Goal: Task Accomplishment & Management: Manage account settings

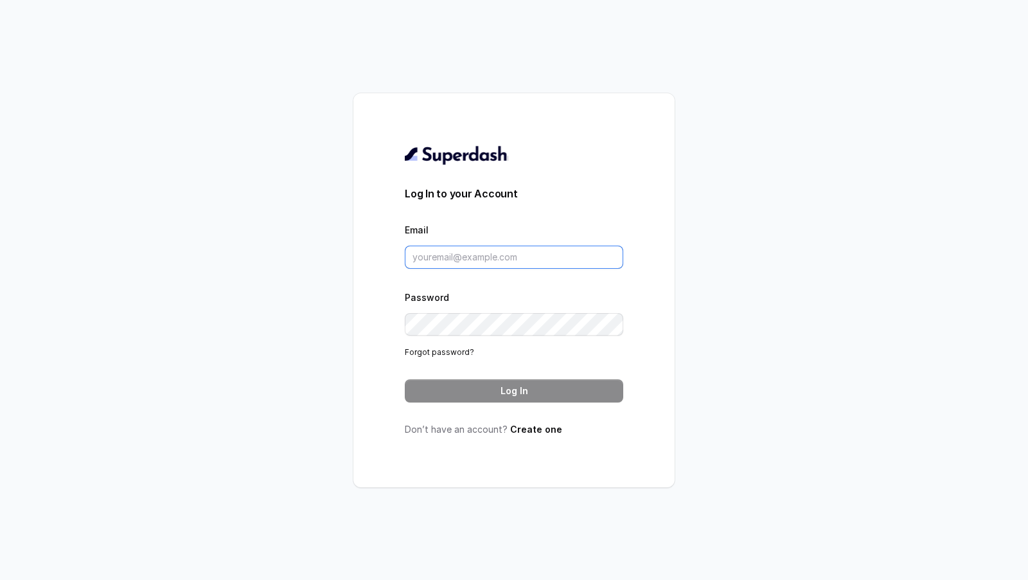
click at [440, 261] on input "Email" at bounding box center [514, 256] width 218 height 23
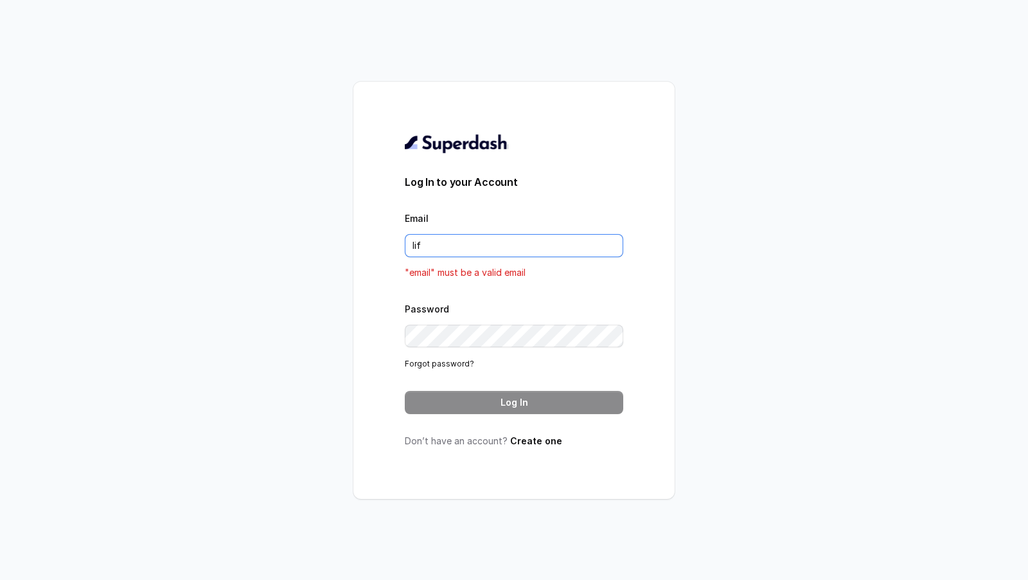
type input "life"
type input "[DOMAIN_NAME][EMAIL_ADDRESS][DOMAIN_NAME]"
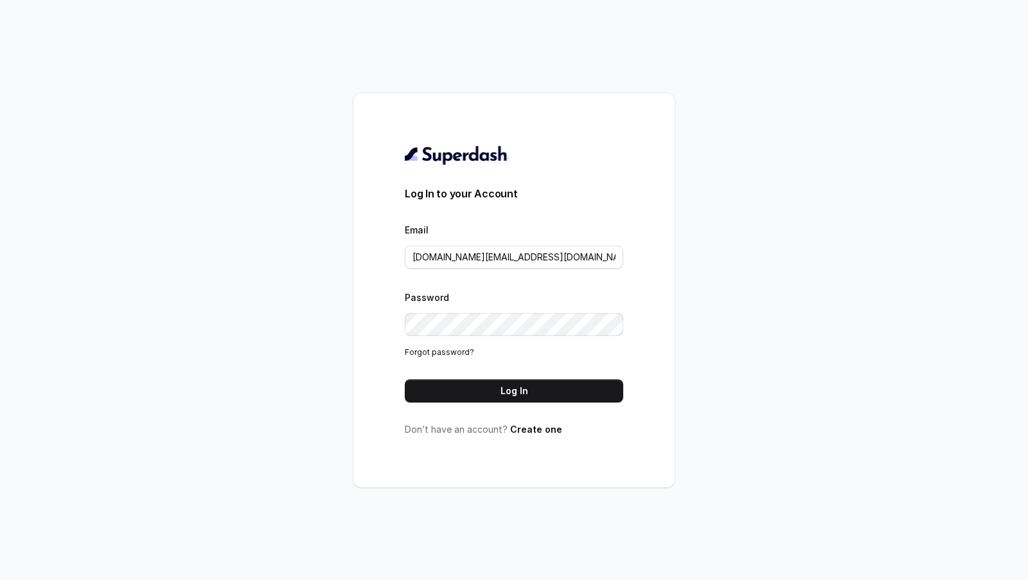
click at [524, 398] on button "Log In" at bounding box center [514, 390] width 218 height 23
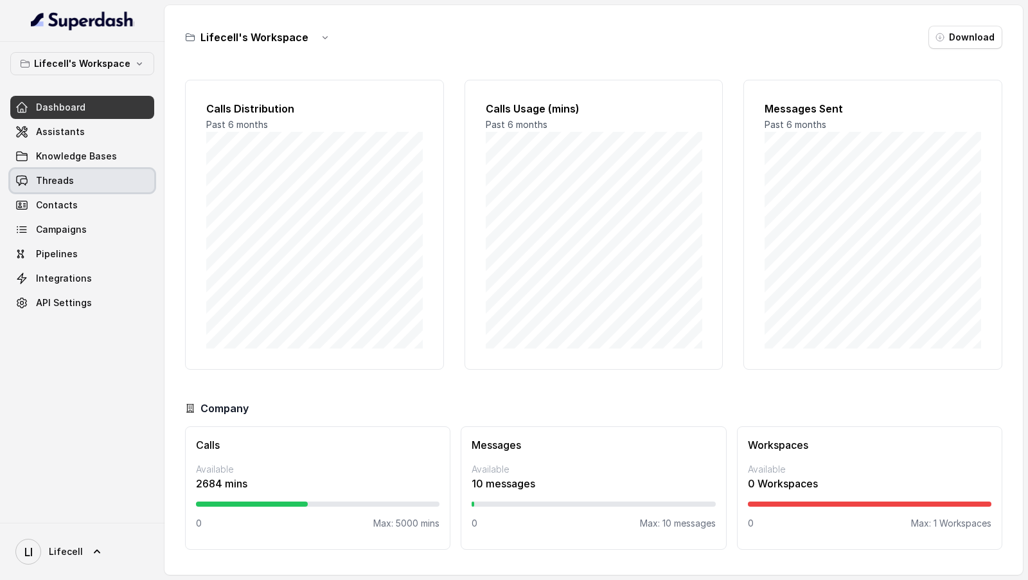
click at [115, 172] on link "Threads" at bounding box center [82, 180] width 144 height 23
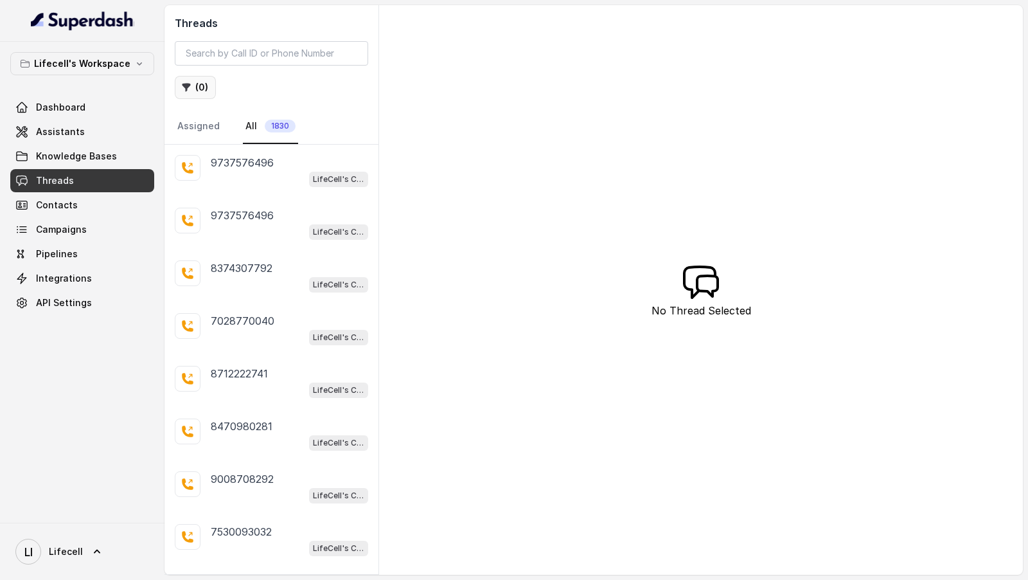
click at [196, 81] on button "( 0 )" at bounding box center [195, 87] width 41 height 23
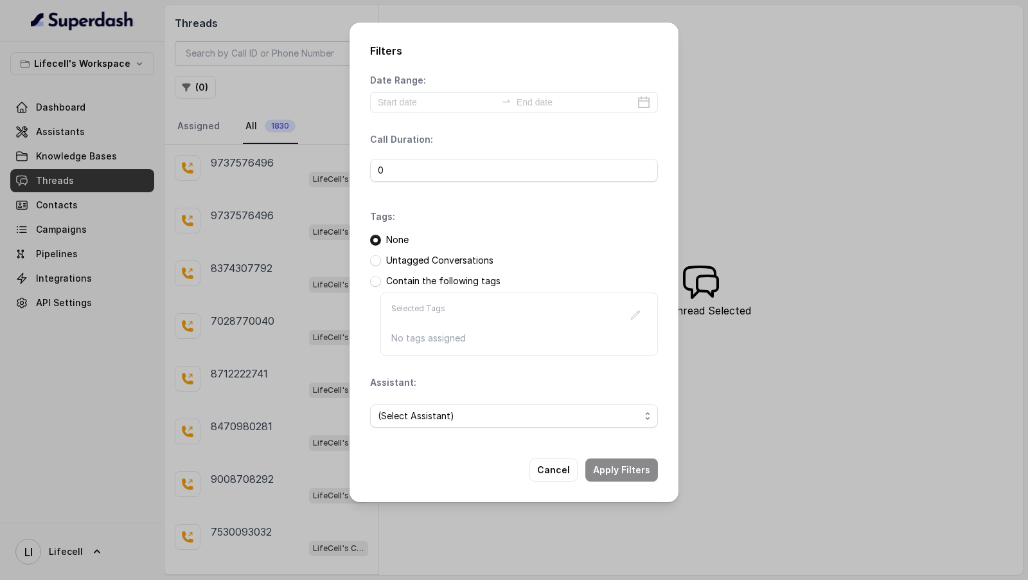
click at [436, 310] on p "Selected Tags" at bounding box center [418, 314] width 54 height 23
click at [429, 329] on div "Selected Tags No tags assigned" at bounding box center [519, 323] width 278 height 63
click at [256, 299] on div "Filters Date Range: Call Duration: 0 Tags: None Untagged Conversations Contain …" at bounding box center [514, 290] width 1028 height 580
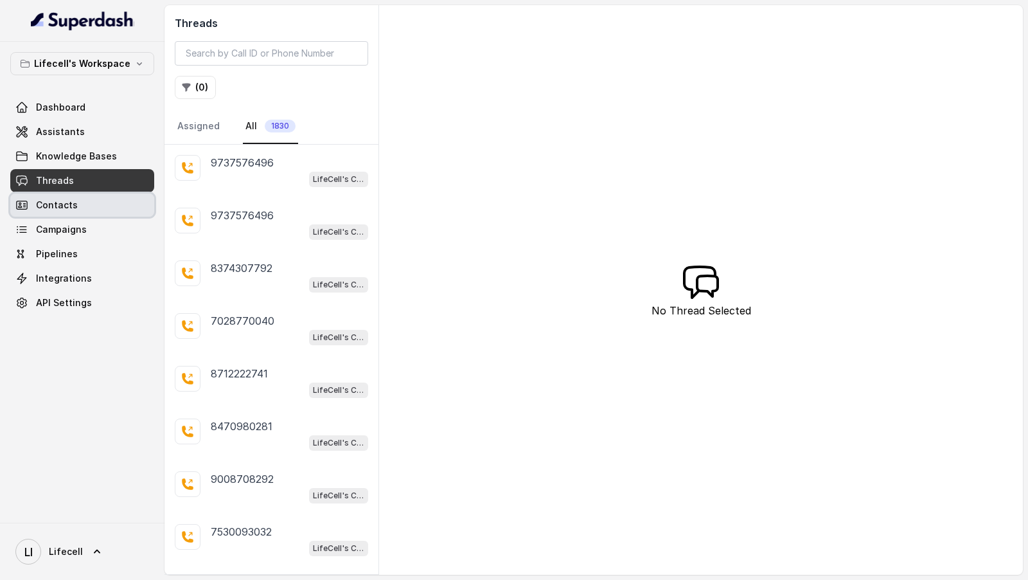
click at [71, 205] on span "Contacts" at bounding box center [57, 205] width 42 height 13
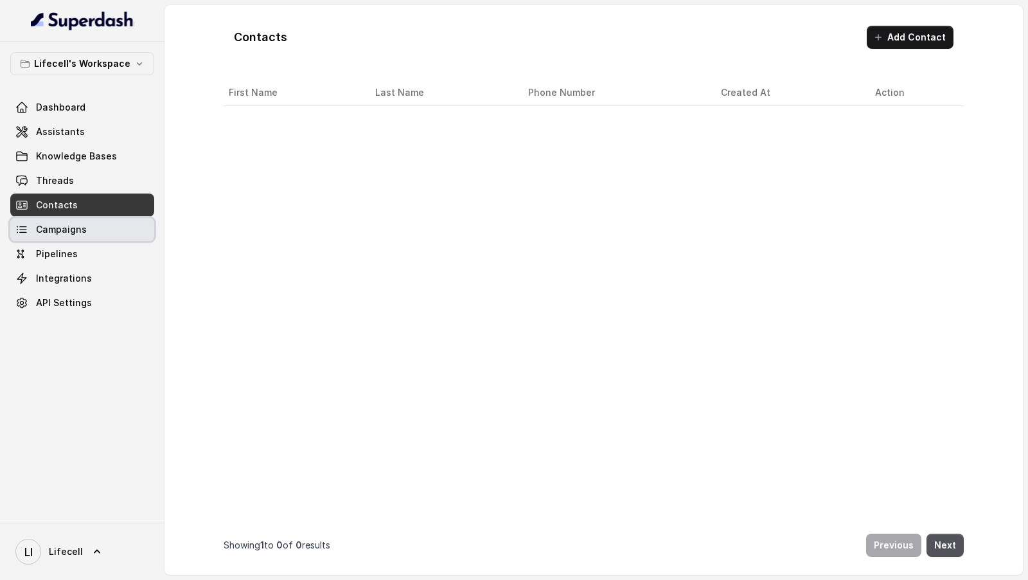
click at [70, 235] on link "Campaigns" at bounding box center [82, 229] width 144 height 23
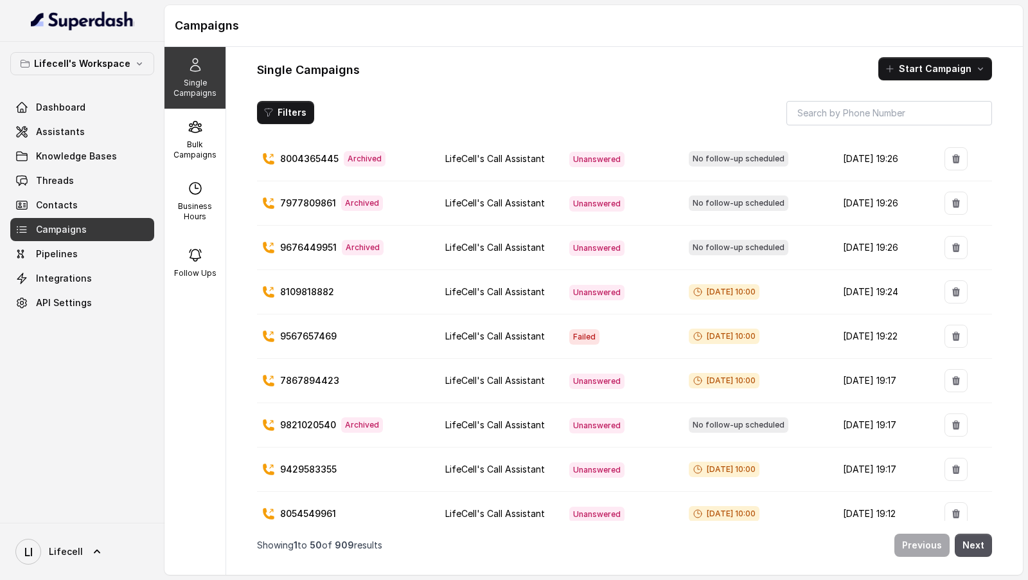
scroll to position [1823, 0]
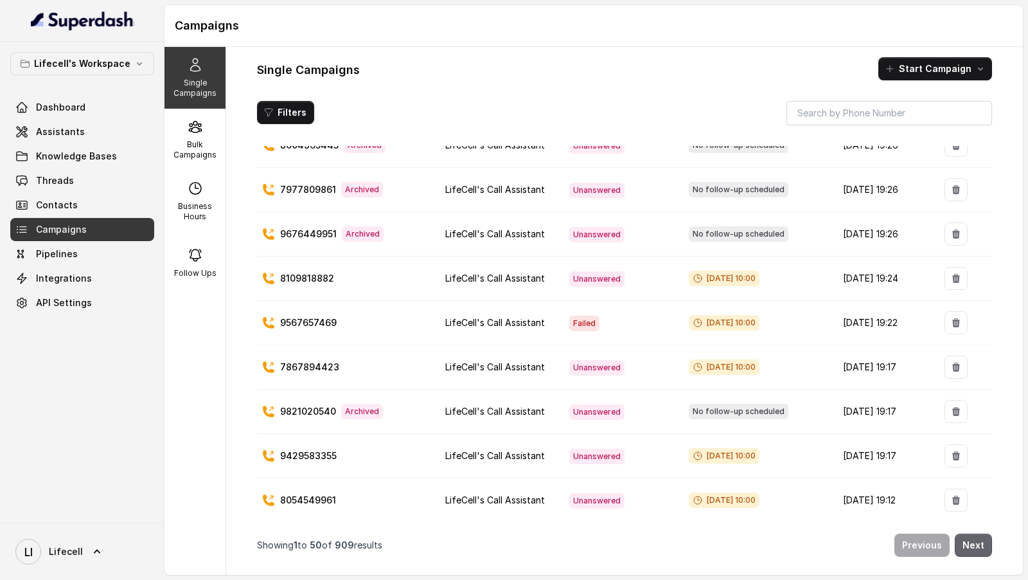
click at [976, 540] on button "Next" at bounding box center [973, 544] width 37 height 23
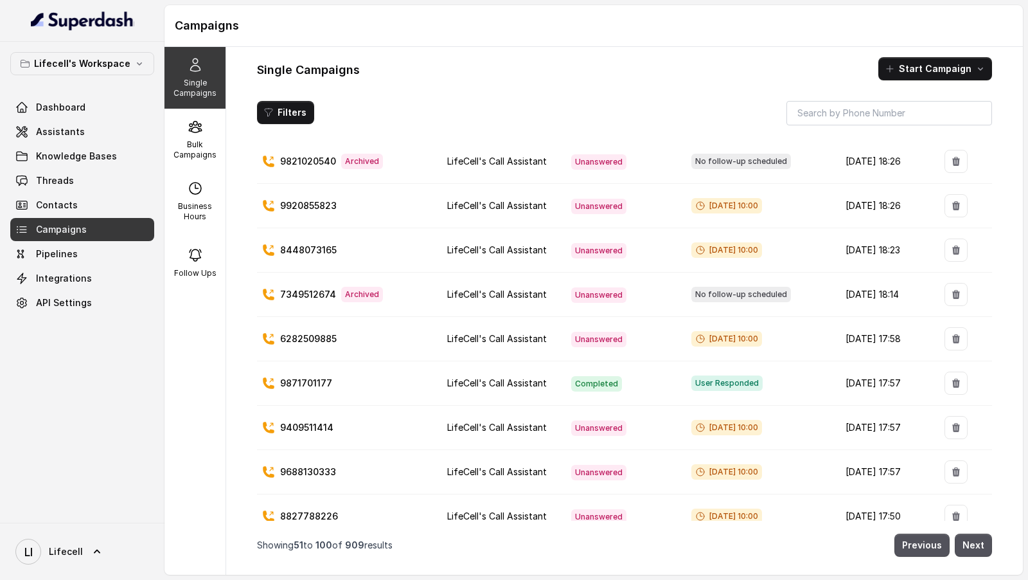
scroll to position [437, 0]
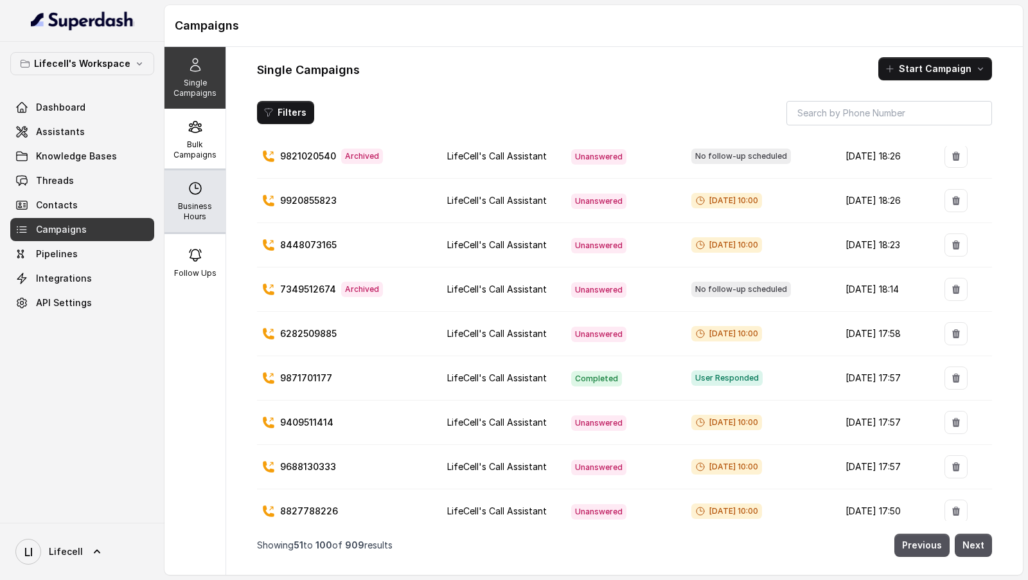
click at [191, 202] on p "Business Hours" at bounding box center [195, 211] width 51 height 21
select select "Asia/Calcutta"
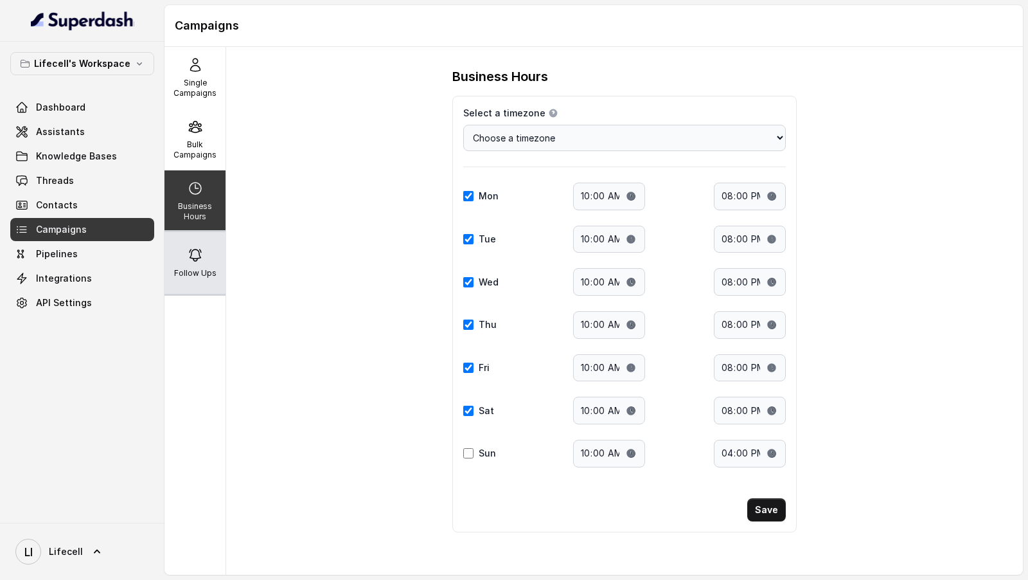
click at [192, 247] on icon at bounding box center [195, 254] width 15 height 15
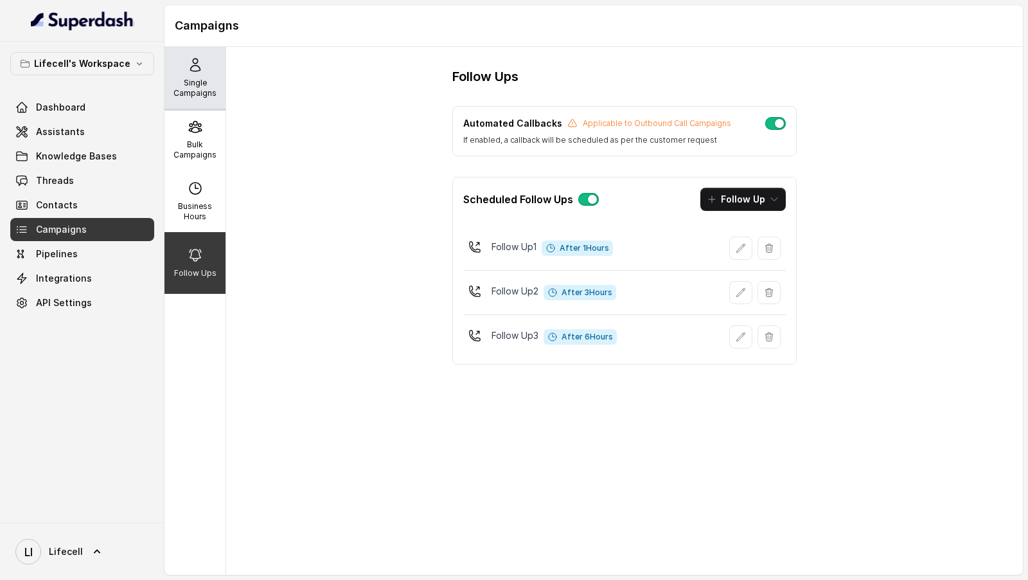
click at [188, 93] on p "Single Campaigns" at bounding box center [195, 88] width 51 height 21
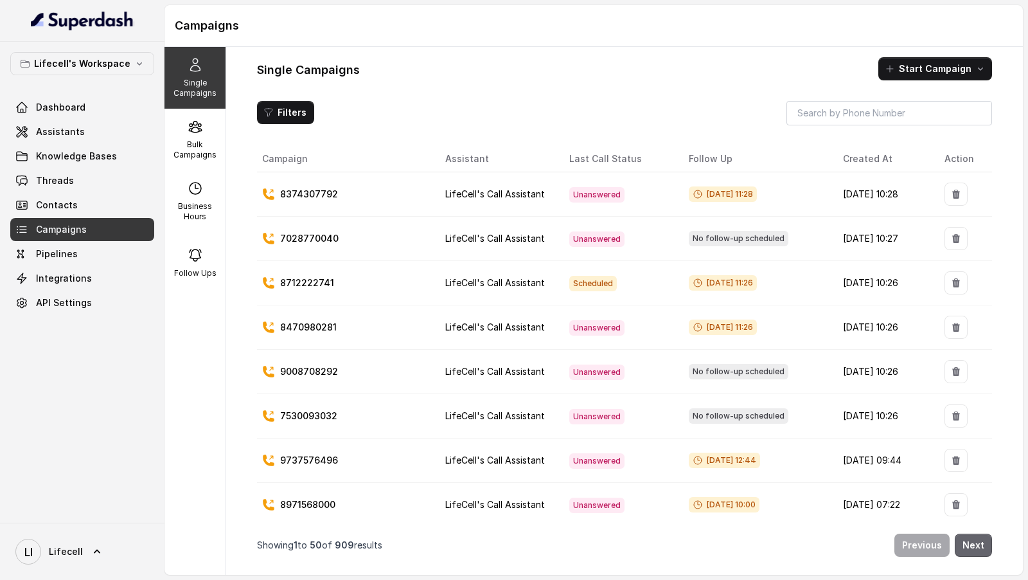
click at [974, 546] on button "Next" at bounding box center [973, 544] width 37 height 23
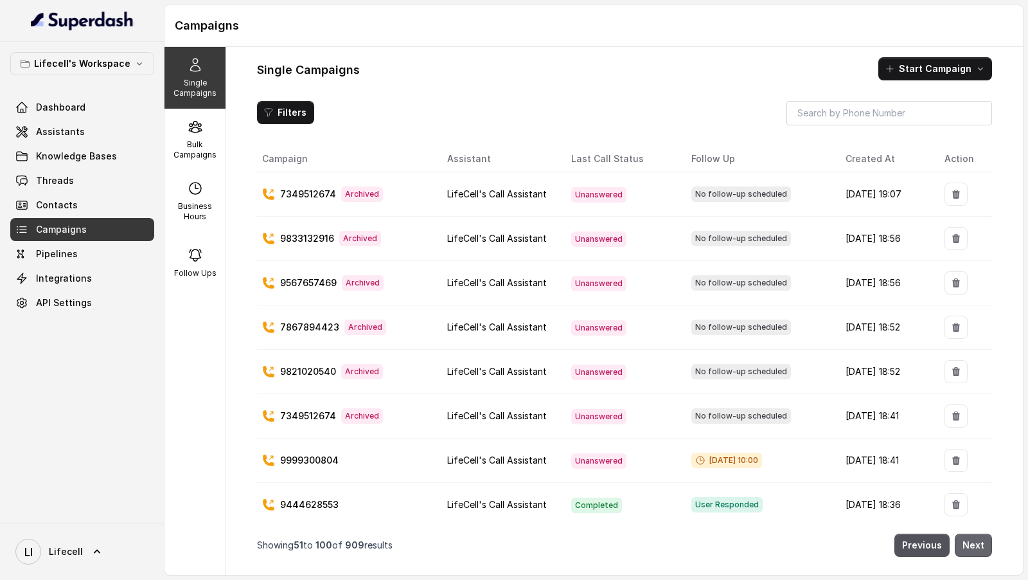
click at [974, 546] on button "Next" at bounding box center [973, 544] width 37 height 23
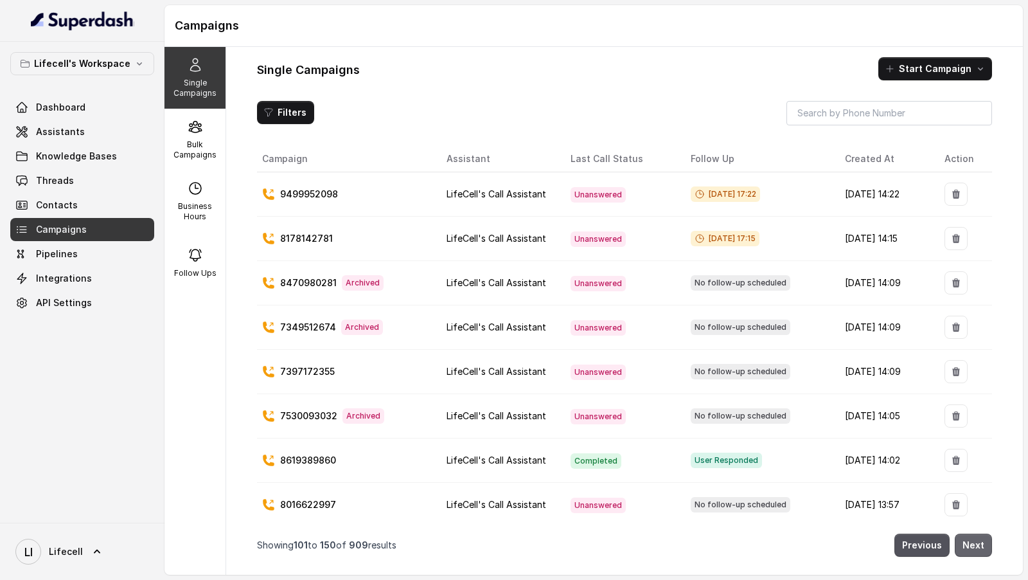
click at [974, 546] on button "Next" at bounding box center [973, 544] width 37 height 23
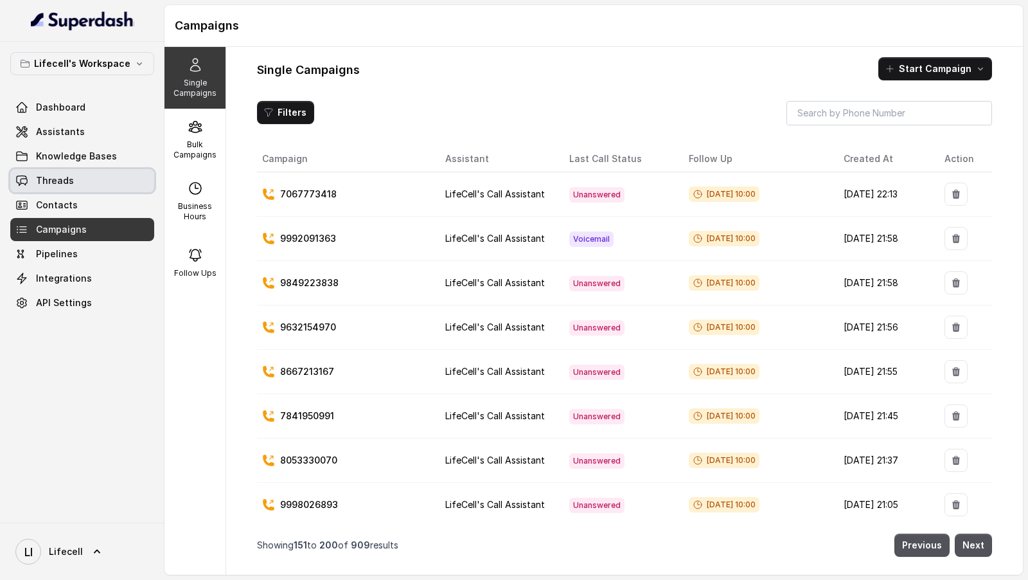
click at [113, 175] on link "Threads" at bounding box center [82, 180] width 144 height 23
click at [291, 192] on p "7067773418" at bounding box center [308, 194] width 57 height 13
copy p "7067773418"
click at [486, 381] on td "LifeCell's Call Assistant" at bounding box center [497, 372] width 124 height 44
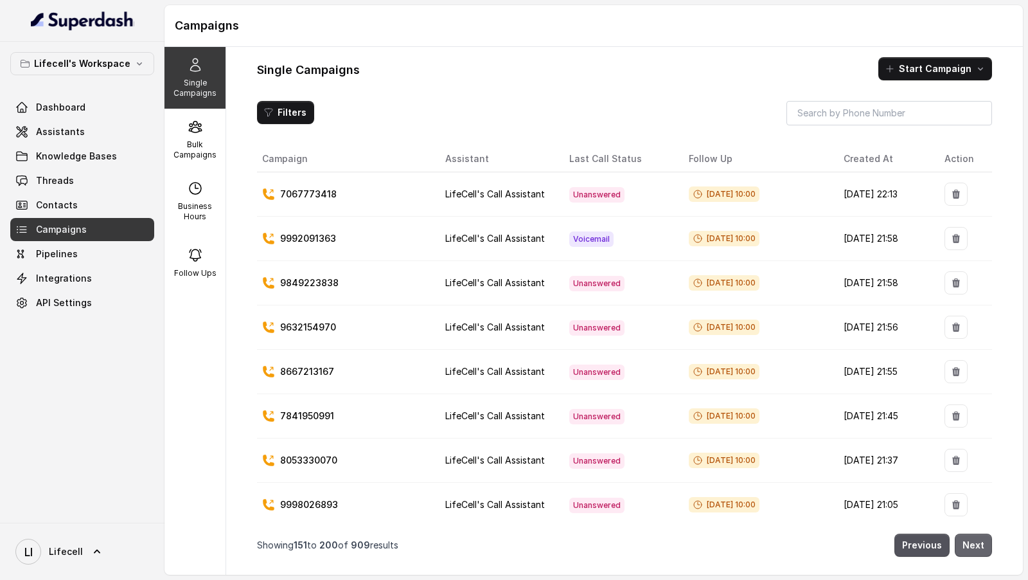
click at [973, 543] on button "Next" at bounding box center [973, 544] width 37 height 23
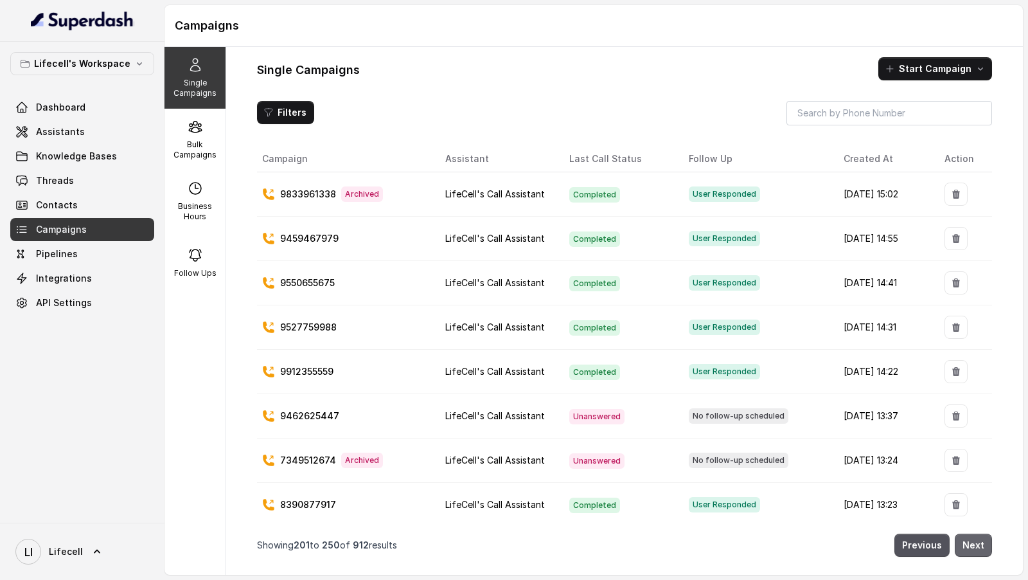
click at [972, 546] on button "Next" at bounding box center [973, 544] width 37 height 23
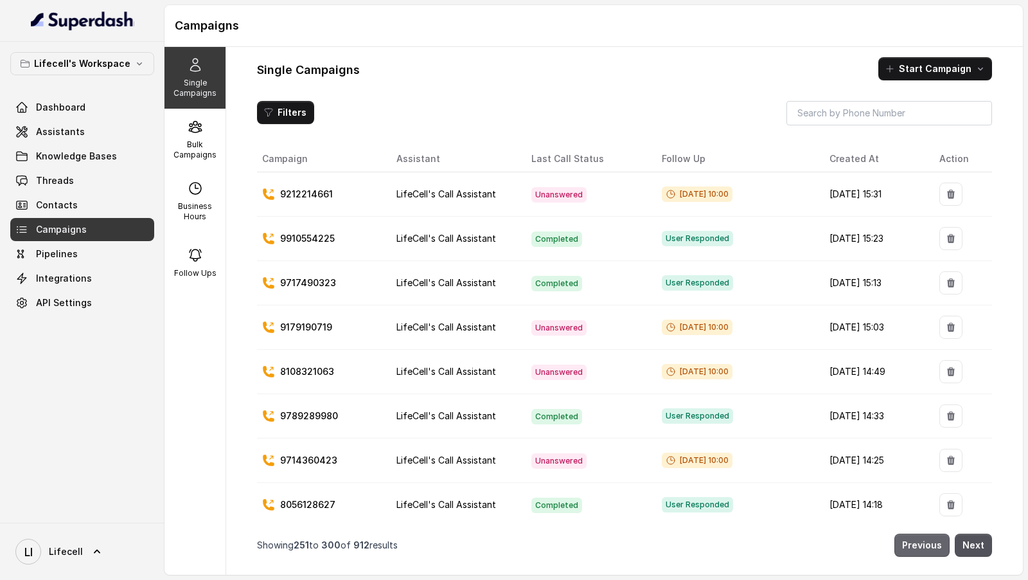
click at [931, 550] on button "Previous" at bounding box center [922, 544] width 55 height 23
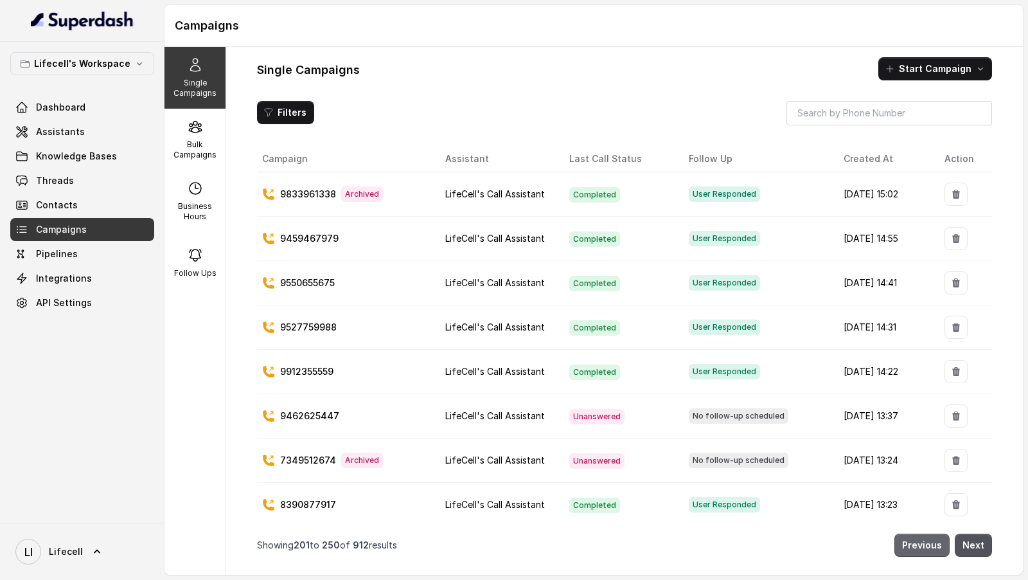
click at [931, 550] on button "Previous" at bounding box center [922, 544] width 55 height 23
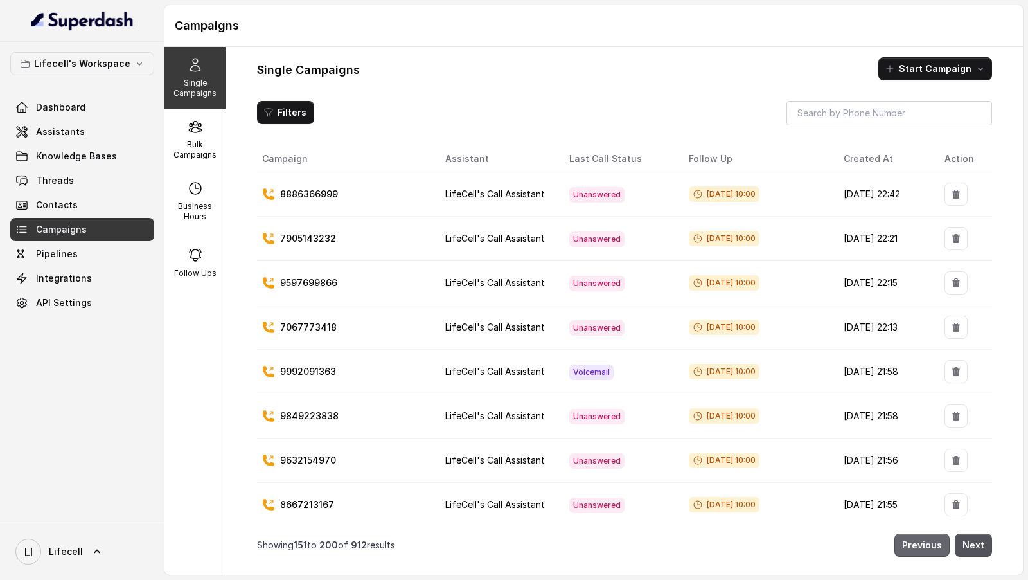
click at [931, 550] on button "Previous" at bounding box center [922, 544] width 55 height 23
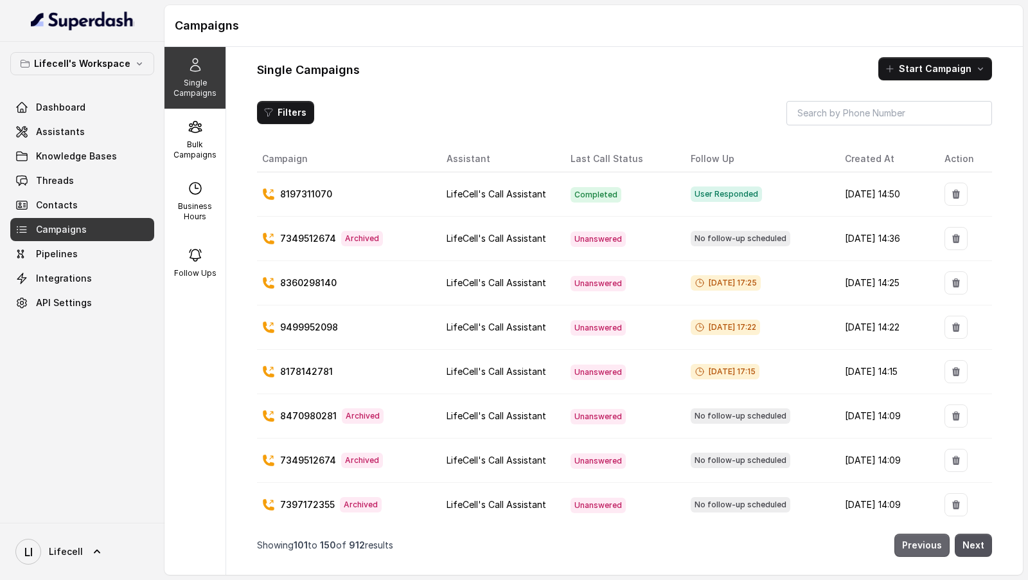
click at [931, 550] on button "Previous" at bounding box center [922, 544] width 55 height 23
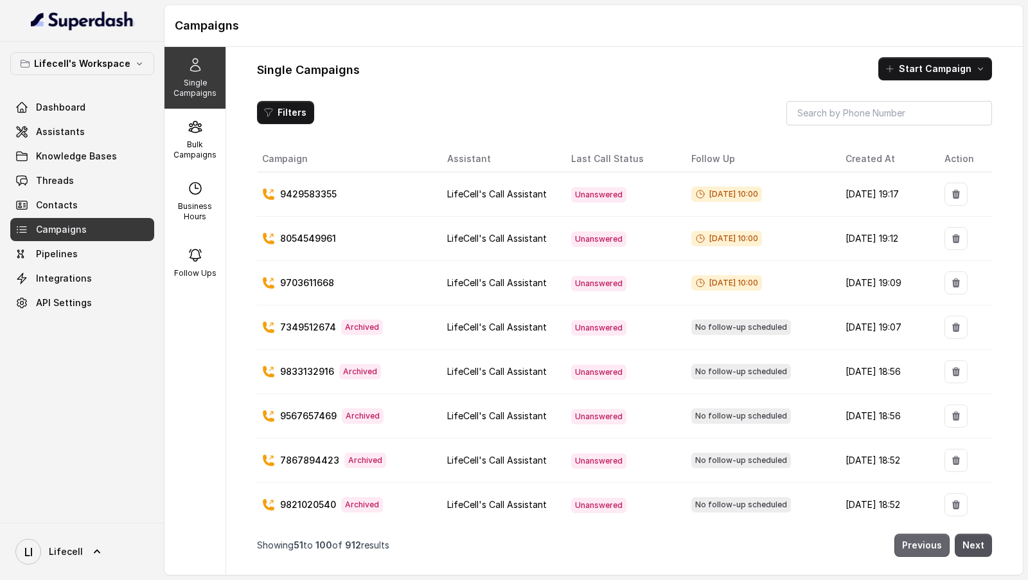
click at [932, 550] on button "Previous" at bounding box center [922, 544] width 55 height 23
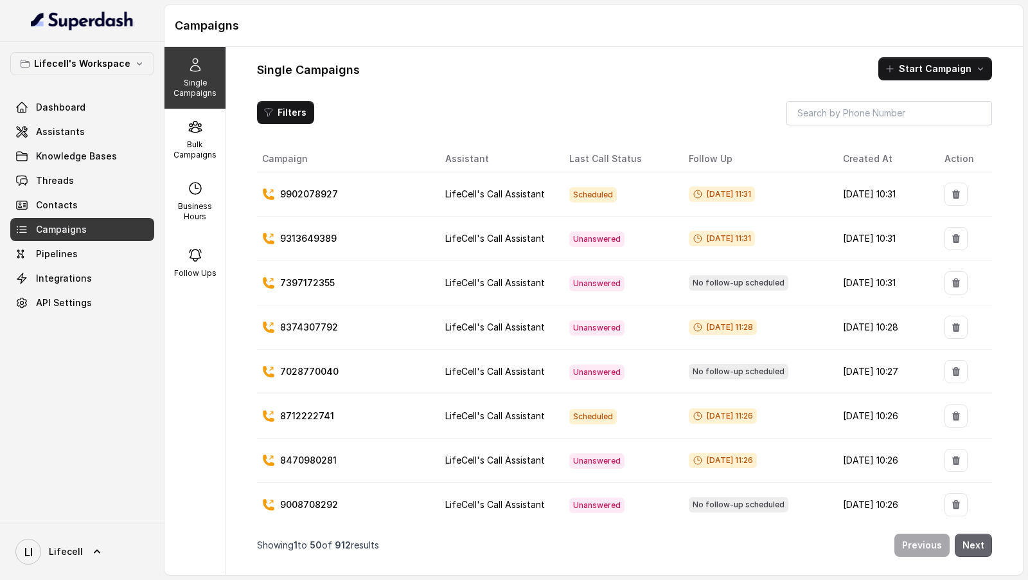
click at [987, 554] on button "Next" at bounding box center [973, 544] width 37 height 23
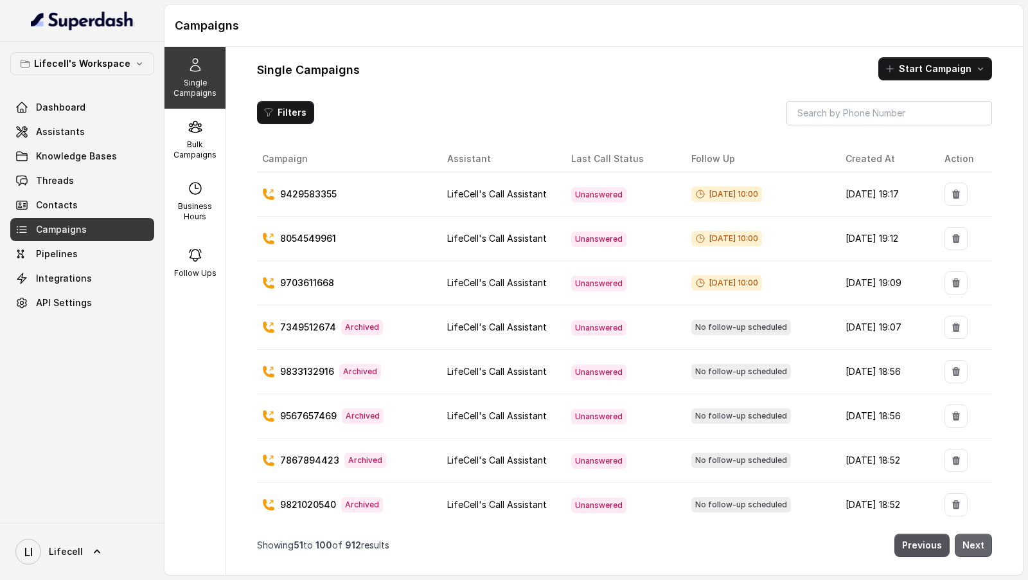
click at [987, 554] on button "Next" at bounding box center [973, 544] width 37 height 23
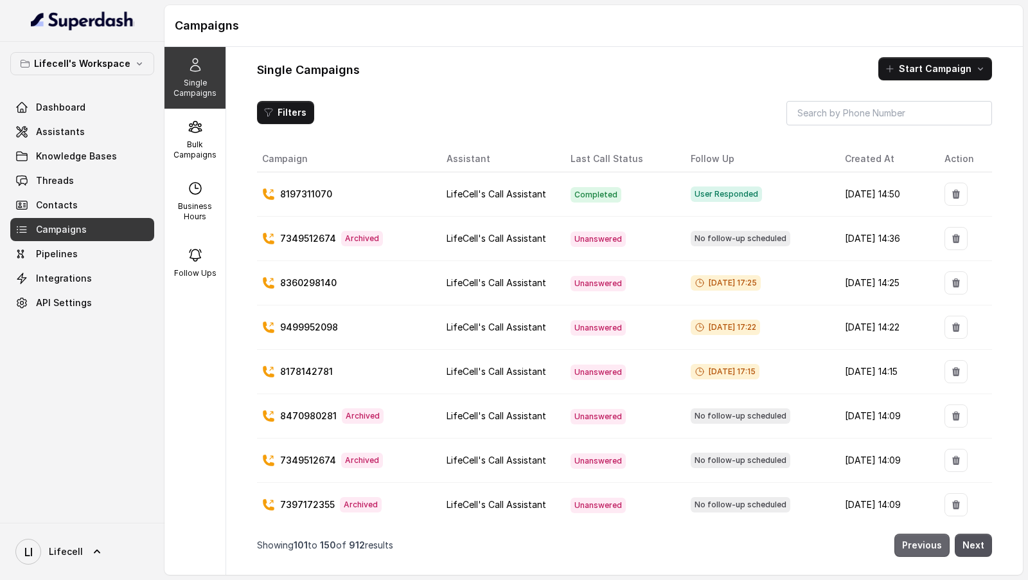
click at [917, 539] on button "Previous" at bounding box center [922, 544] width 55 height 23
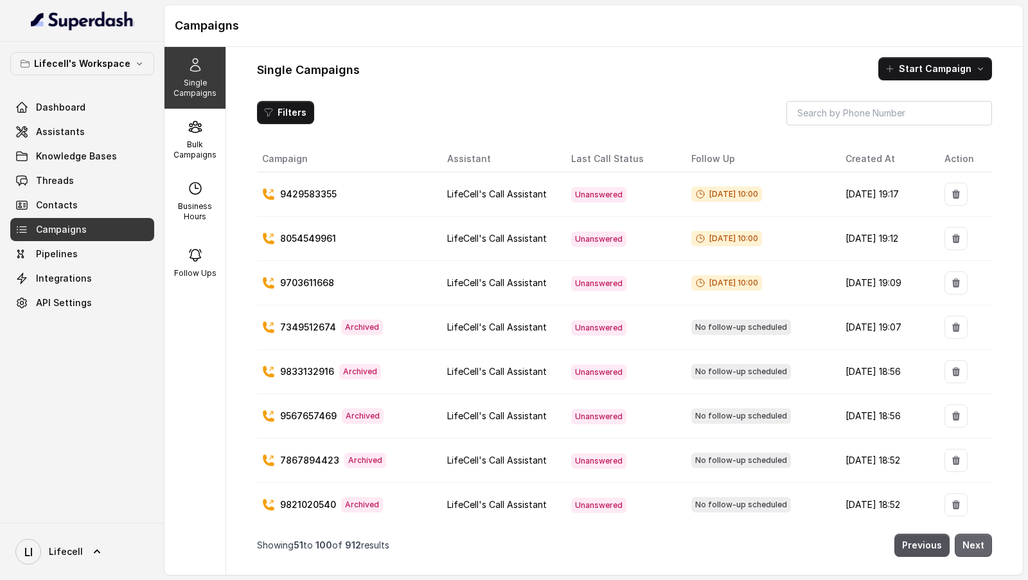
click at [978, 548] on button "Next" at bounding box center [973, 544] width 37 height 23
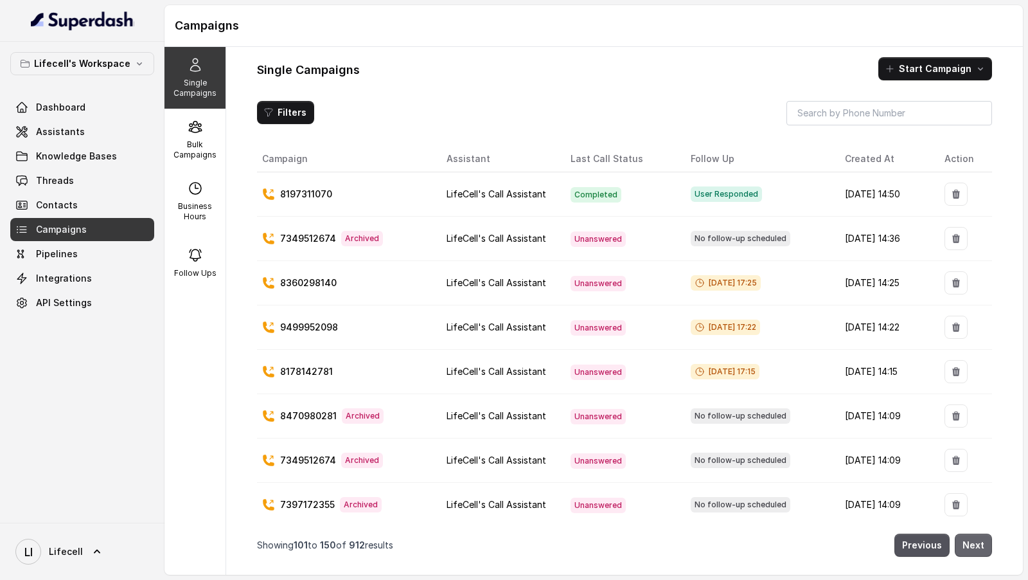
click at [978, 548] on button "Next" at bounding box center [973, 544] width 37 height 23
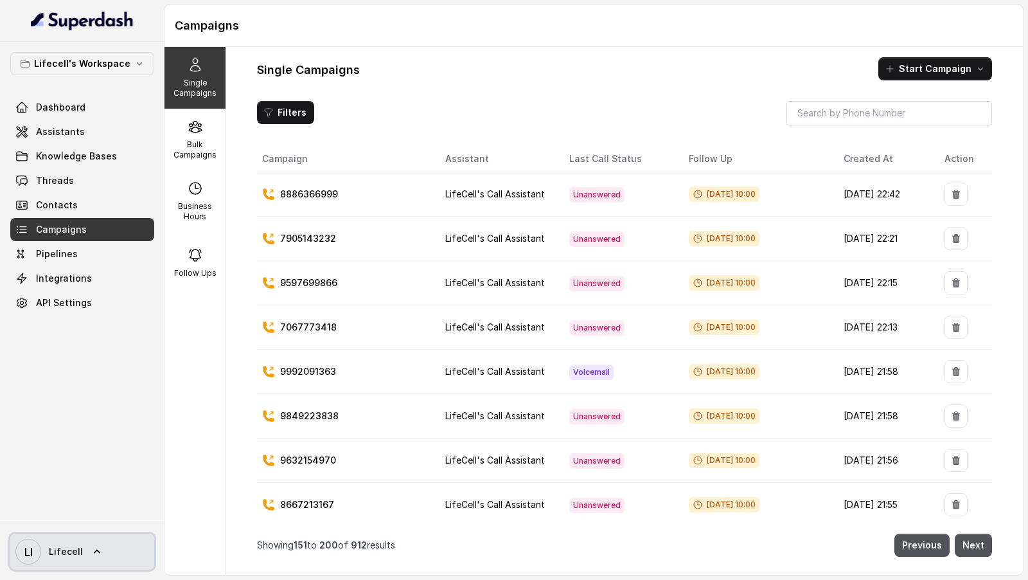
click at [31, 556] on text "LI" at bounding box center [28, 551] width 8 height 13
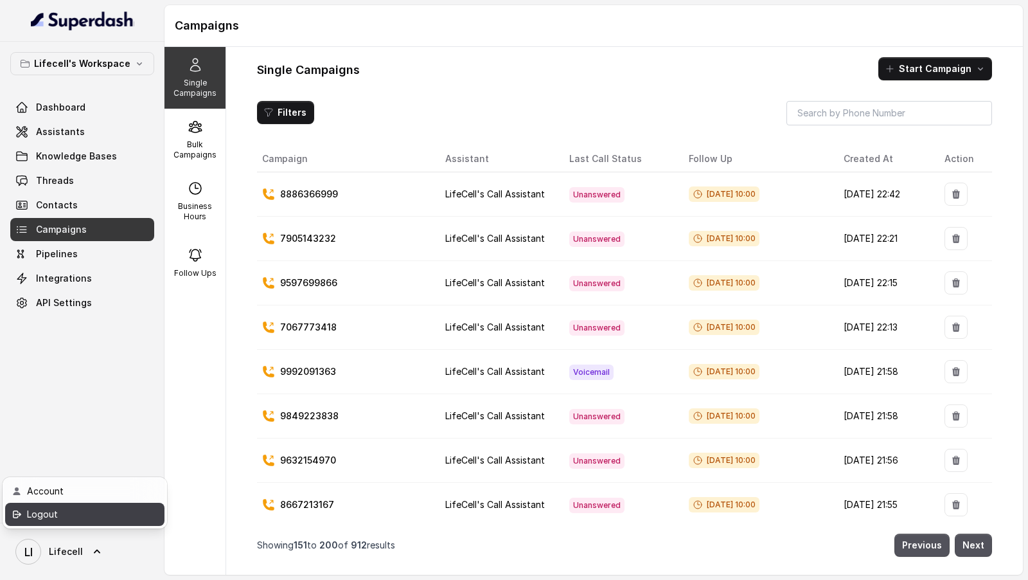
click at [100, 518] on div "Logout" at bounding box center [81, 513] width 109 height 15
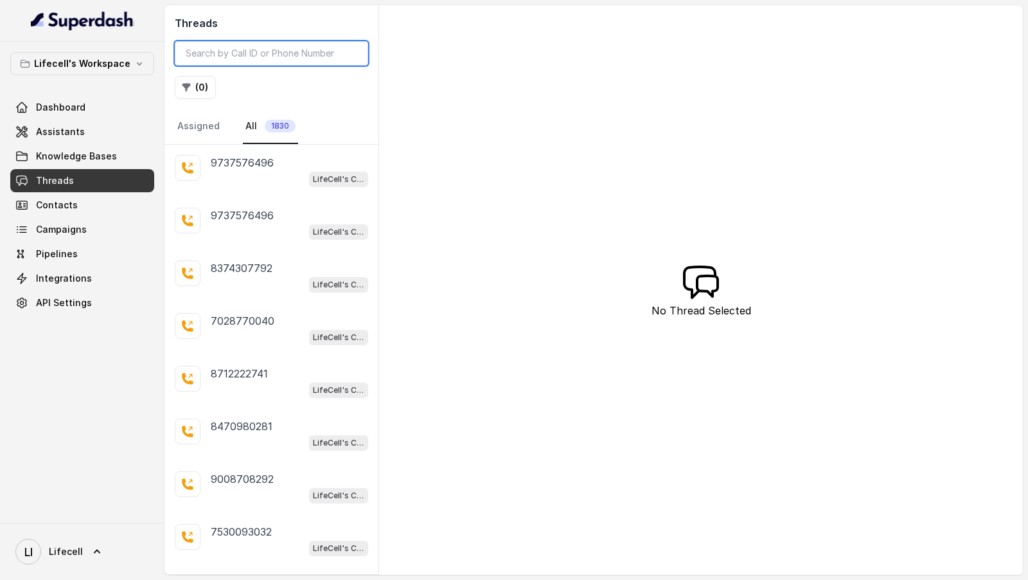
click at [249, 60] on input "search" at bounding box center [271, 53] width 193 height 24
paste input "7067773418"
type input "7067773418"
